Goal: Transaction & Acquisition: Purchase product/service

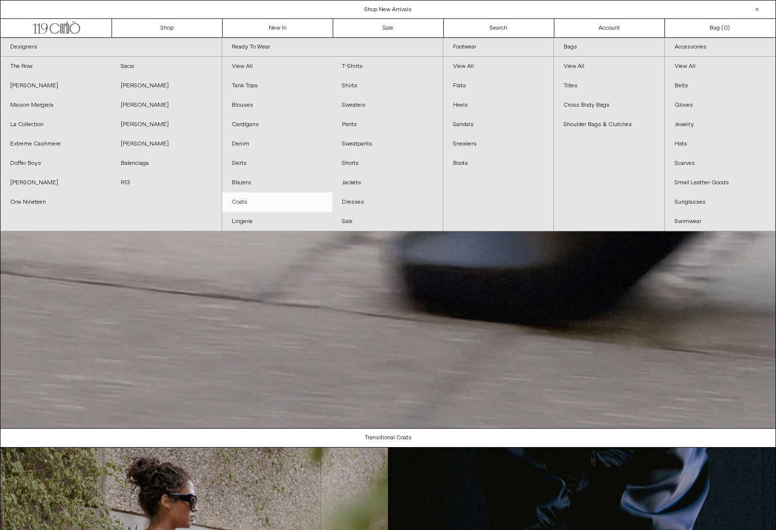
click at [241, 198] on link "Coats" at bounding box center [277, 202] width 111 height 19
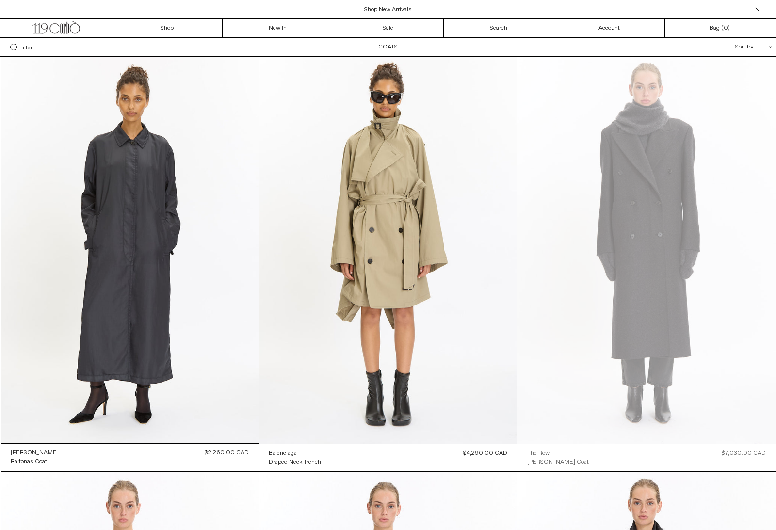
click at [20, 50] on span "Filter" at bounding box center [25, 47] width 13 height 7
click at [0, 0] on select "**********" at bounding box center [0, 0] width 0 height 0
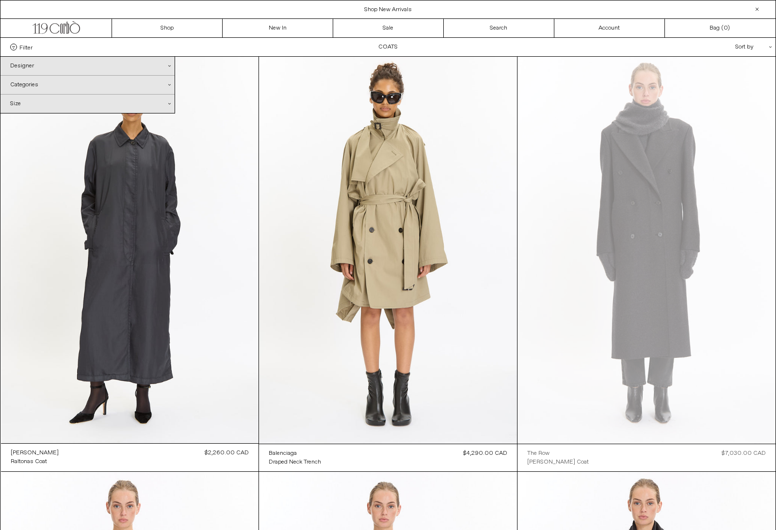
click at [169, 63] on div "Designer .cls-1{fill:#231f20}" at bounding box center [87, 66] width 174 height 18
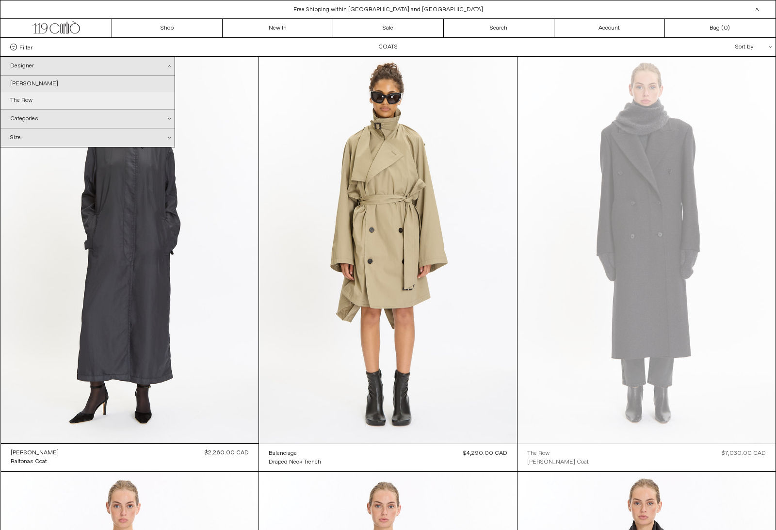
click at [24, 97] on link "The Row" at bounding box center [87, 100] width 174 height 16
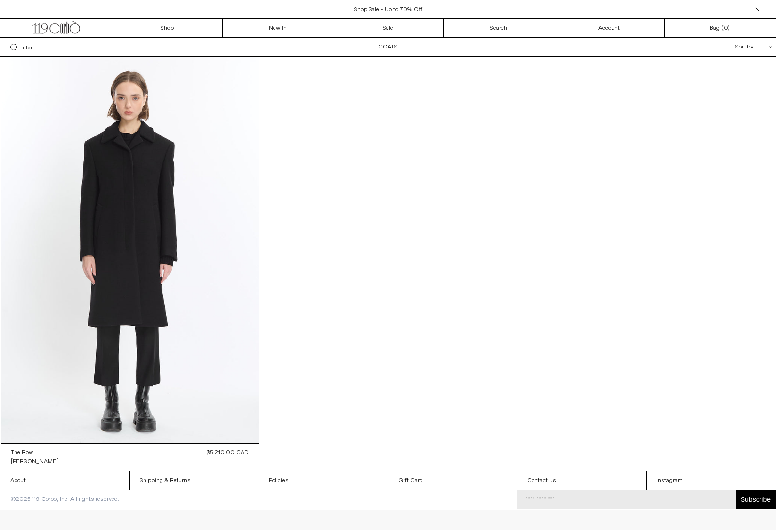
click at [20, 45] on span "Filter" at bounding box center [25, 47] width 13 height 7
click at [0, 0] on select "**********" at bounding box center [0, 0] width 0 height 0
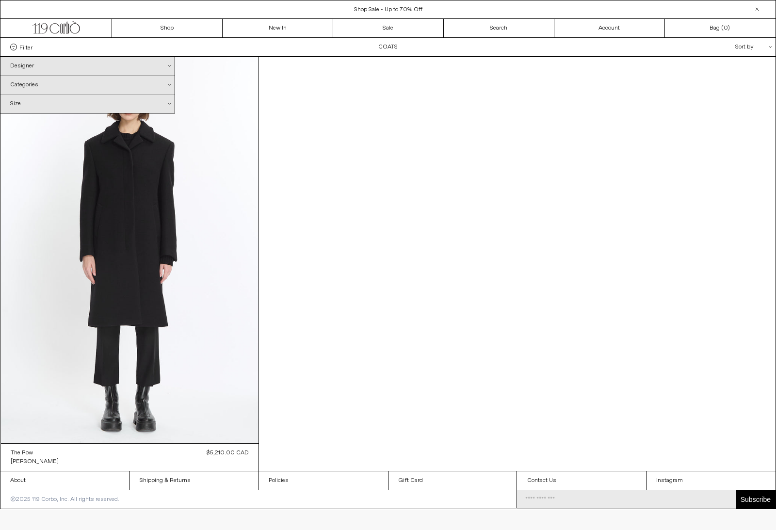
click at [168, 68] on div "Designer .cls-1{fill:#231f20}" at bounding box center [87, 66] width 174 height 18
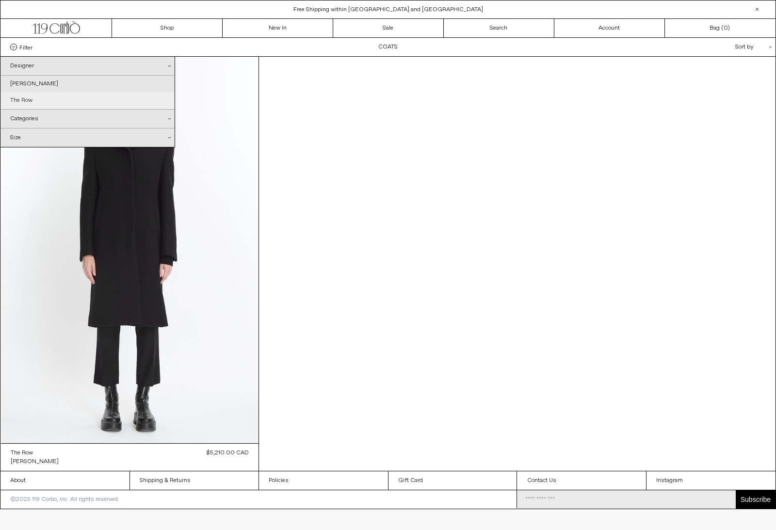
click at [23, 106] on link "The Row" at bounding box center [87, 100] width 174 height 16
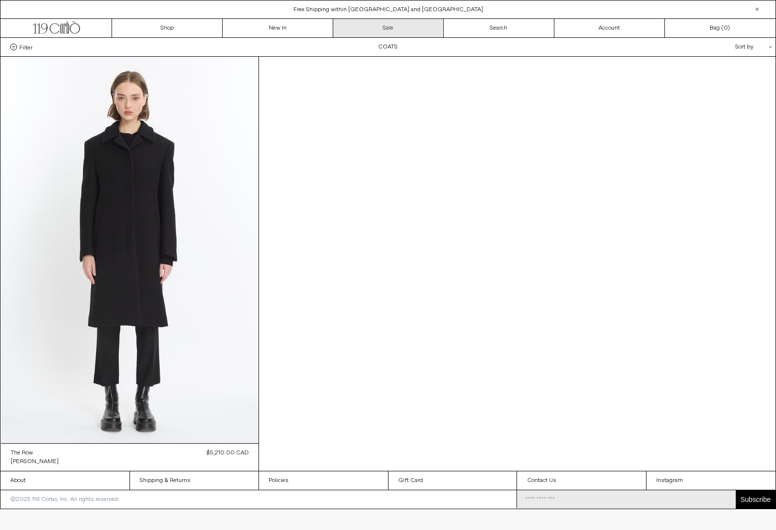
click at [392, 30] on link "Sale" at bounding box center [388, 28] width 111 height 18
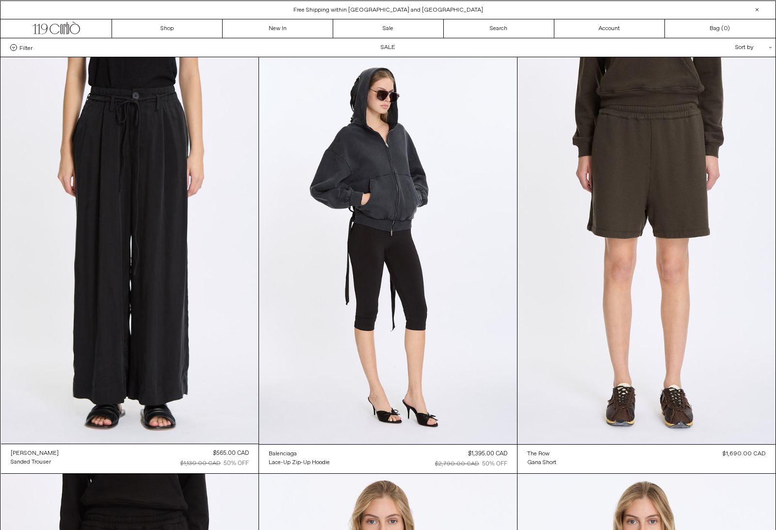
click at [17, 50] on label "Filter" at bounding box center [21, 47] width 22 height 7
click at [0, 0] on select "**********" at bounding box center [0, 0] width 0 height 0
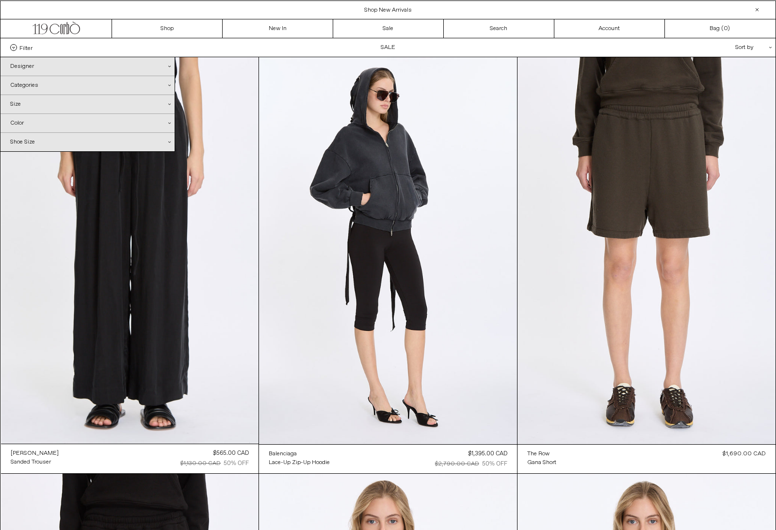
click at [162, 86] on div "Categories .cls-1{fill:#231f20}" at bounding box center [87, 85] width 174 height 18
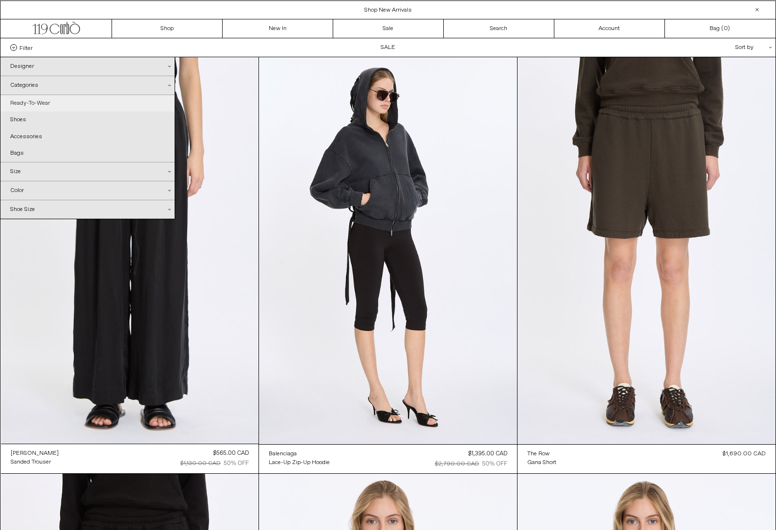
click at [40, 106] on link "Ready-To-Wear" at bounding box center [87, 103] width 174 height 16
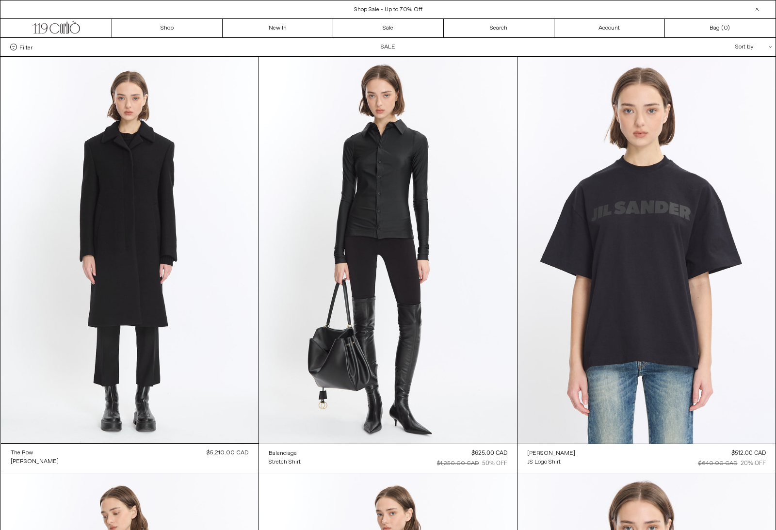
click at [18, 50] on label "Filter" at bounding box center [21, 47] width 22 height 7
click at [0, 0] on select "**********" at bounding box center [0, 0] width 0 height 0
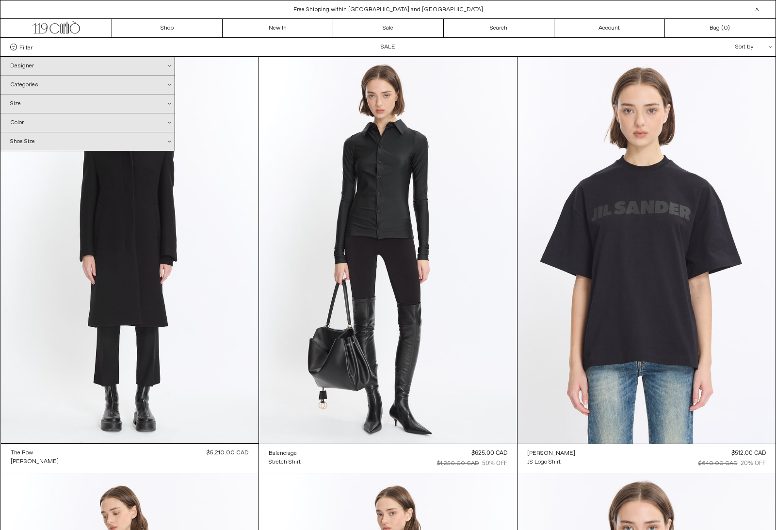
click at [35, 84] on div "Categories .cls-1{fill:#231f20}" at bounding box center [87, 85] width 174 height 18
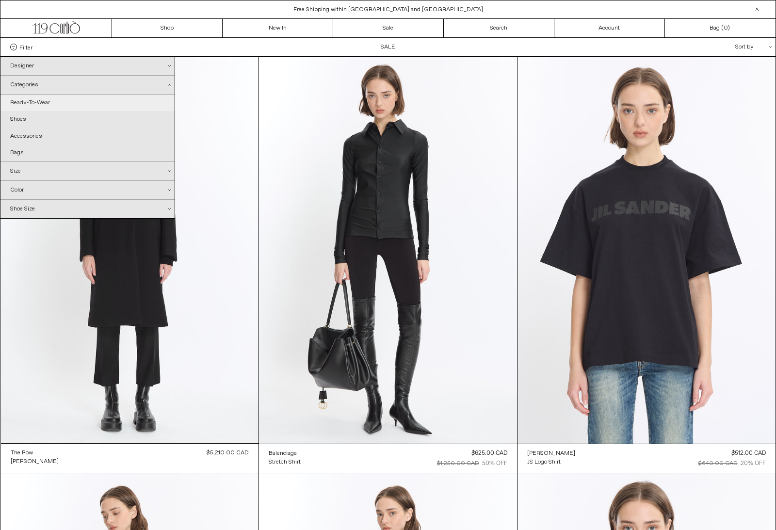
click at [38, 99] on link "Ready-To-Wear" at bounding box center [87, 103] width 174 height 16
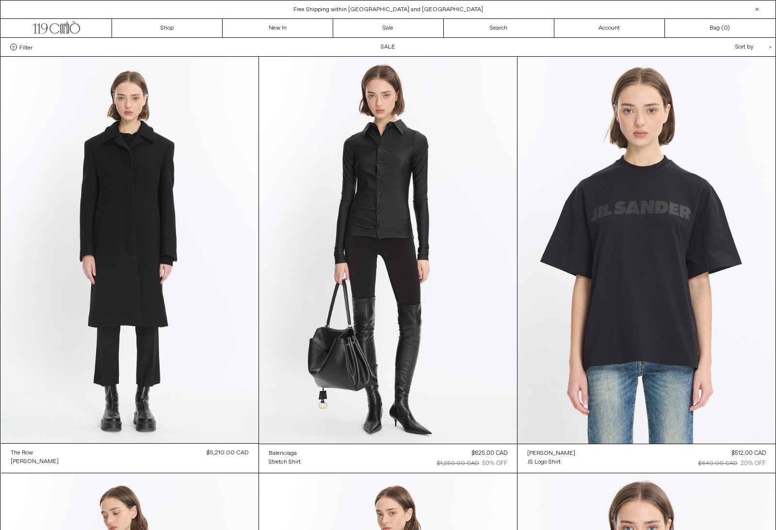
click at [748, 48] on div "Sort by .cls-1{fill:#231f20}" at bounding box center [722, 47] width 87 height 18
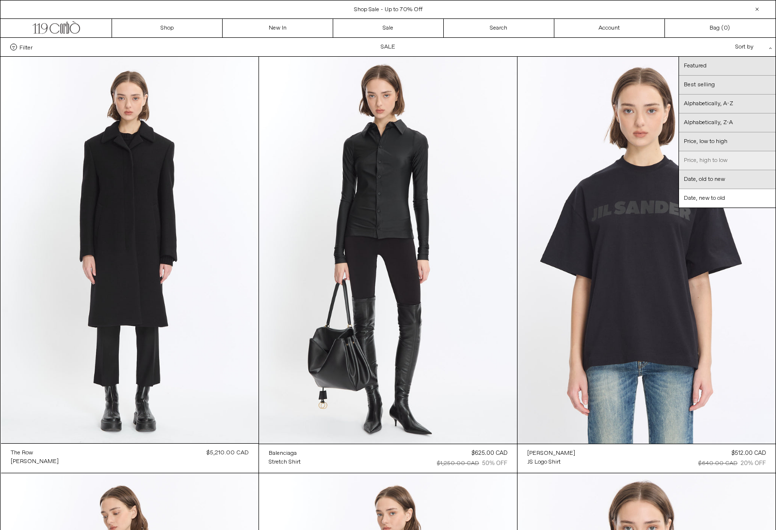
click at [724, 157] on link "Price, high to low" at bounding box center [727, 160] width 97 height 19
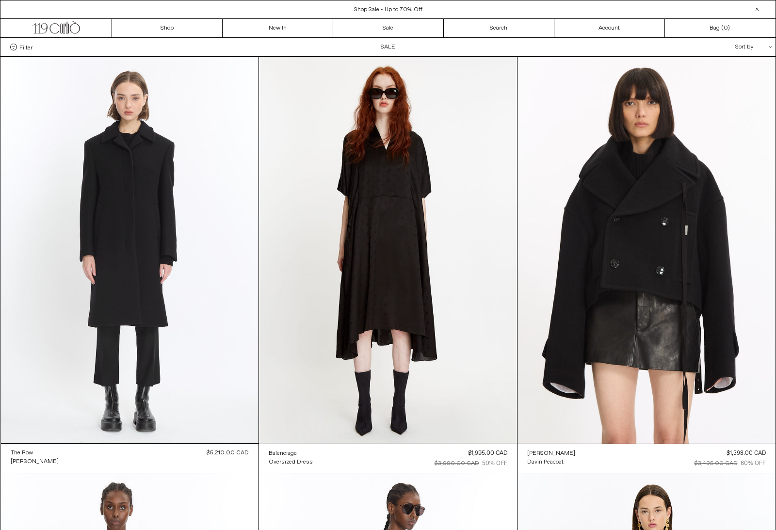
click at [762, 8] on div at bounding box center [757, 9] width 12 height 12
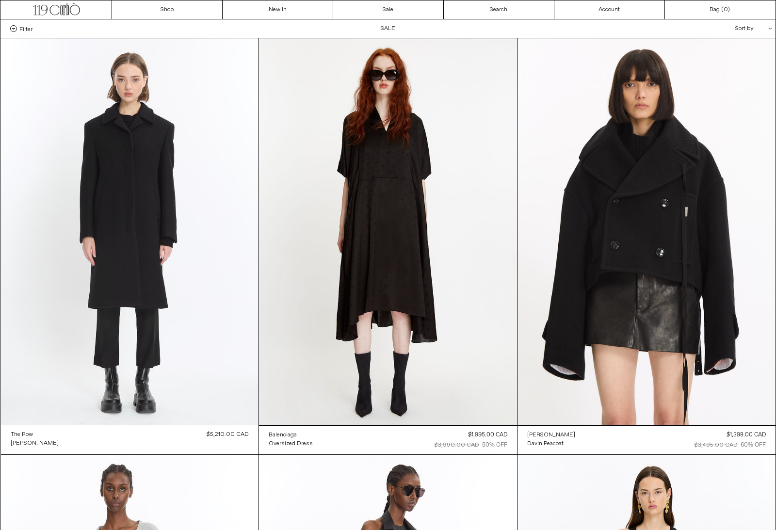
click at [13, 31] on span at bounding box center [13, 28] width 7 height 7
click at [0, 0] on select "**********" at bounding box center [0, 0] width 0 height 0
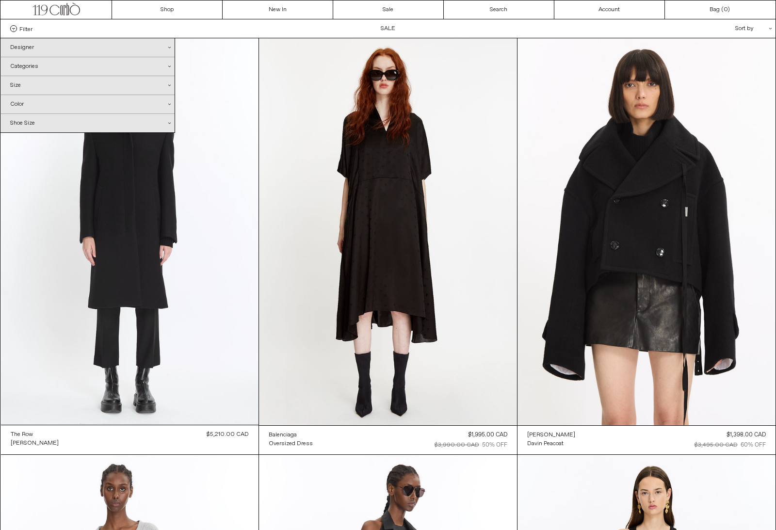
click at [39, 47] on div "Designer .cls-1{fill:#231f20}" at bounding box center [87, 47] width 174 height 18
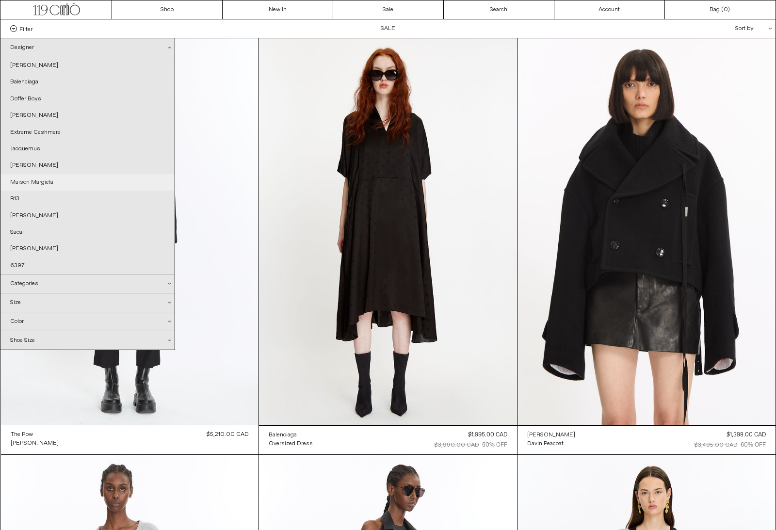
click at [49, 185] on link "Maison Margiela" at bounding box center [87, 182] width 174 height 16
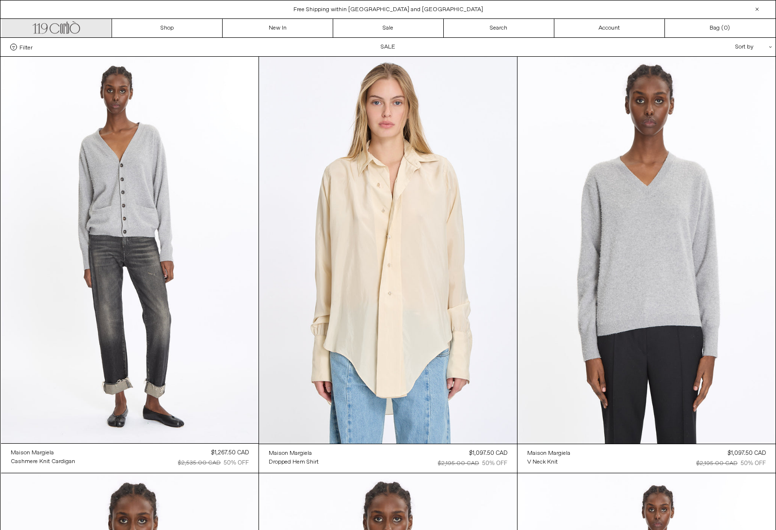
click at [78, 28] on icon ".cls-1, .cls-2 { fill: #231f20; stroke: #231f20; stroke-miterlimit: 10; stroke-…" at bounding box center [57, 26] width 48 height 14
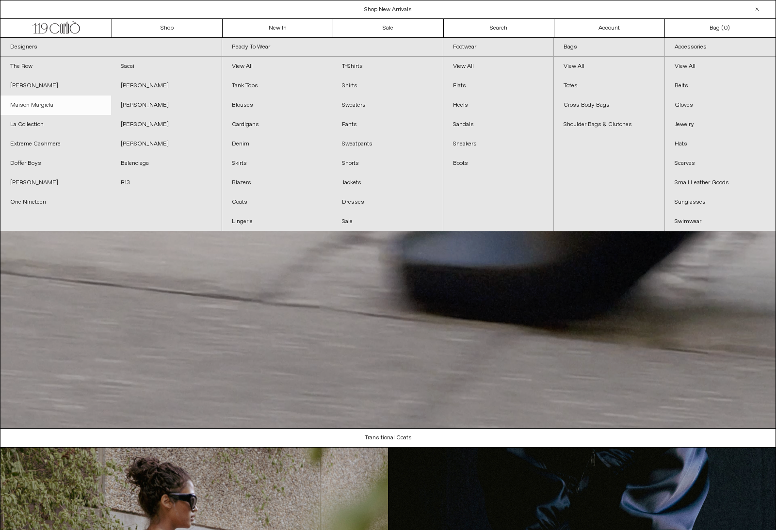
click at [36, 102] on link "Maison Margiela" at bounding box center [55, 105] width 111 height 19
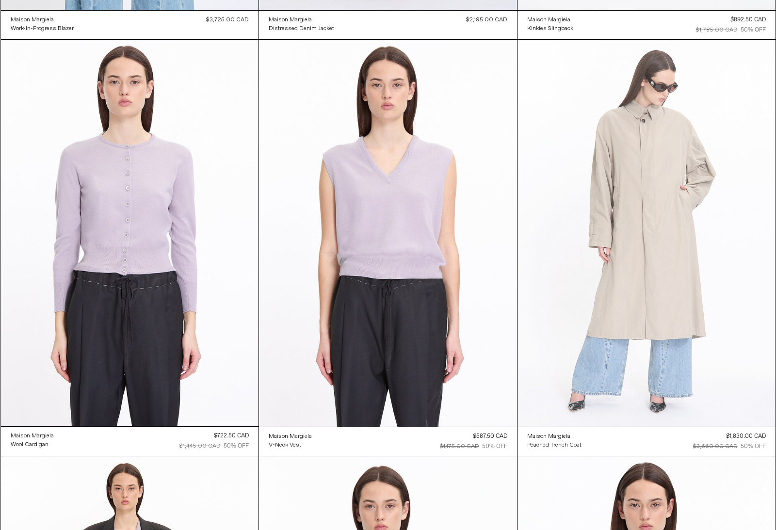
scroll to position [850, 0]
click at [676, 274] on at bounding box center [647, 233] width 258 height 387
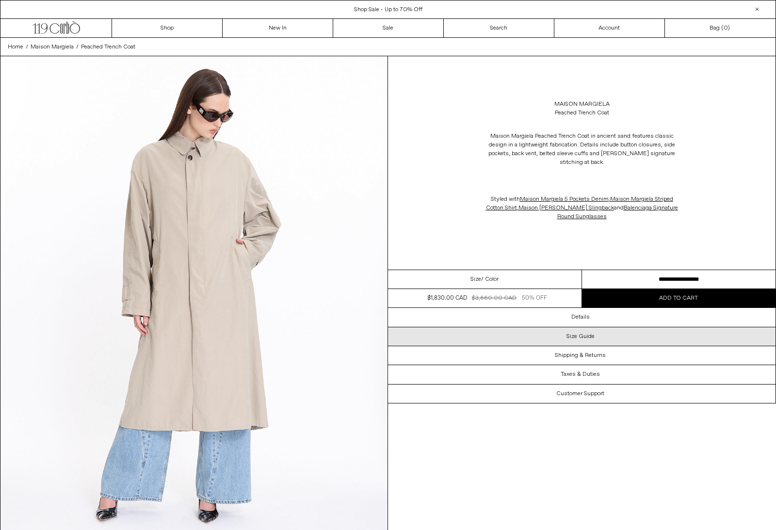
click at [586, 334] on h3 "Size Guide" at bounding box center [581, 336] width 28 height 7
